Goal: Find specific page/section: Find specific page/section

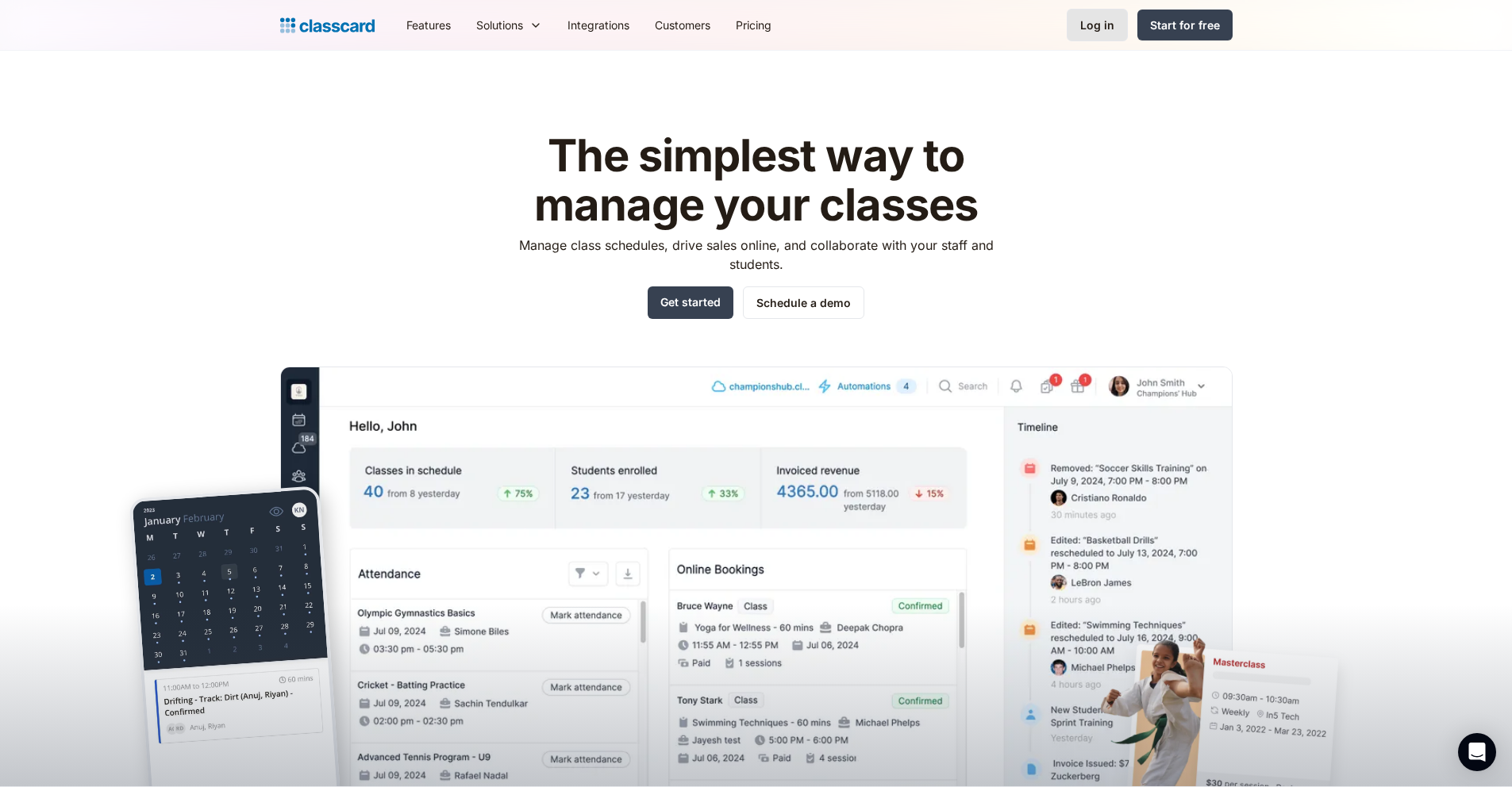
click at [1099, 30] on div "Log in" at bounding box center [1098, 25] width 34 height 16
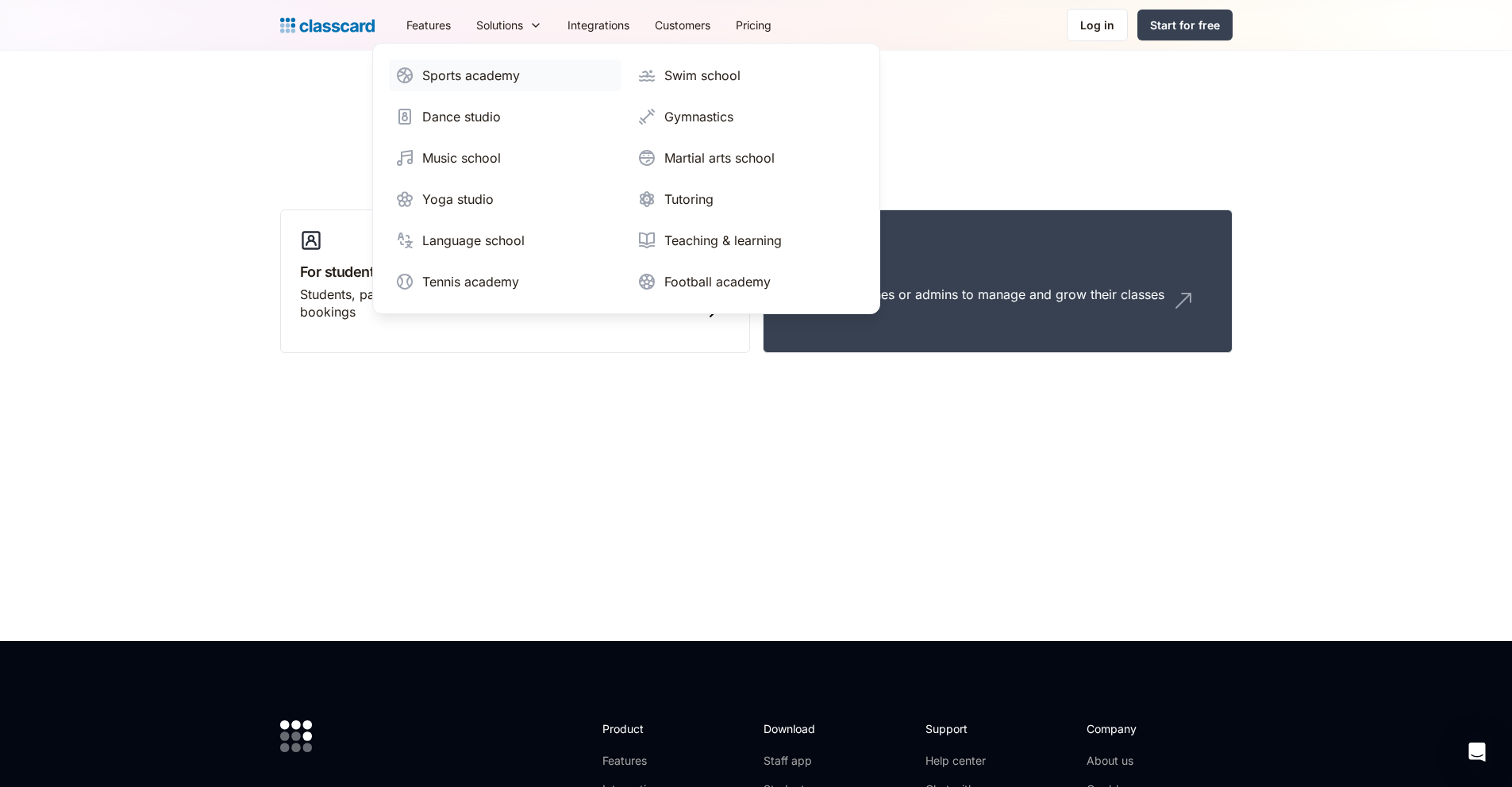
click at [500, 72] on div "Sports academy" at bounding box center [471, 75] width 97 height 19
